Goal: Task Accomplishment & Management: Use online tool/utility

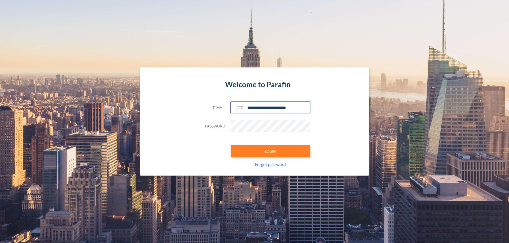
type input "**********"
click at [270, 151] on button "LOGIN" at bounding box center [270, 151] width 79 height 12
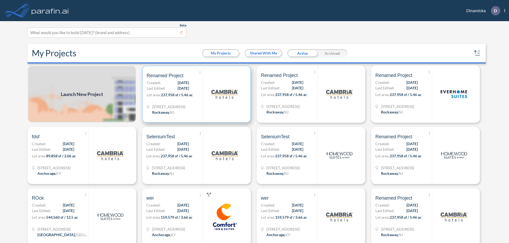
scroll to position [1, 0]
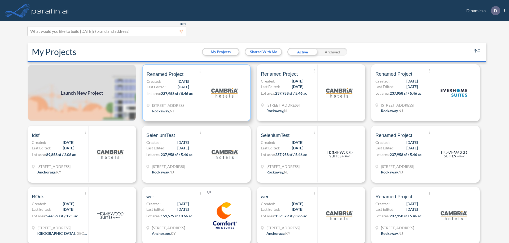
click at [195, 93] on p "Lot area: 237,958 sf / 5.46 ac" at bounding box center [175, 95] width 56 height 8
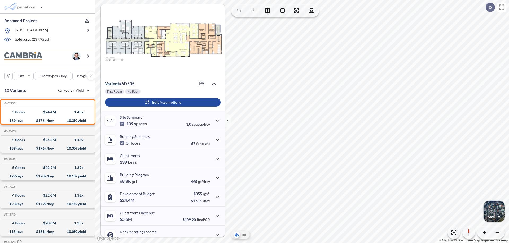
scroll to position [27, 0]
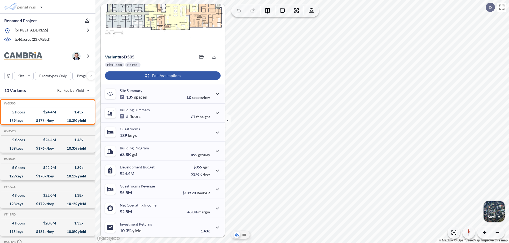
click at [162, 76] on div "button" at bounding box center [163, 76] width 116 height 8
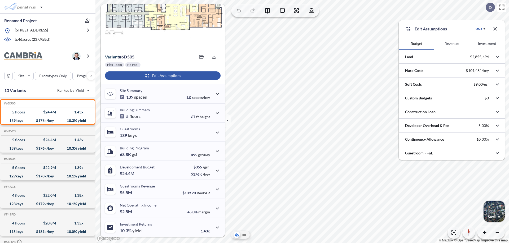
click at [487, 44] on button "Investment" at bounding box center [486, 43] width 35 height 13
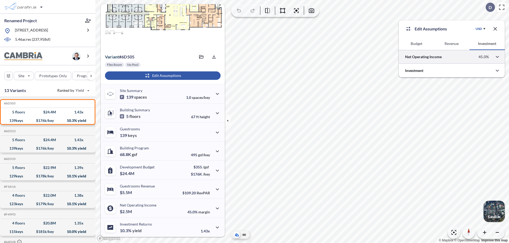
click at [451, 57] on div at bounding box center [451, 57] width 106 height 14
